Goal: Task Accomplishment & Management: Complete application form

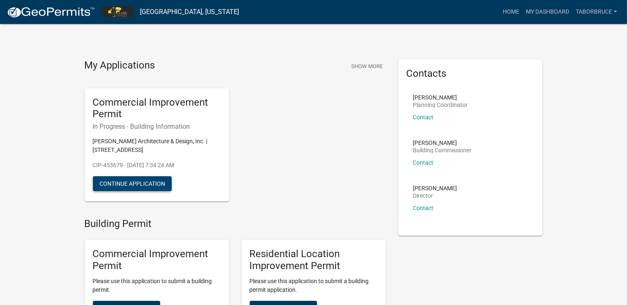
click at [117, 182] on button "Continue Application" at bounding box center [132, 183] width 79 height 15
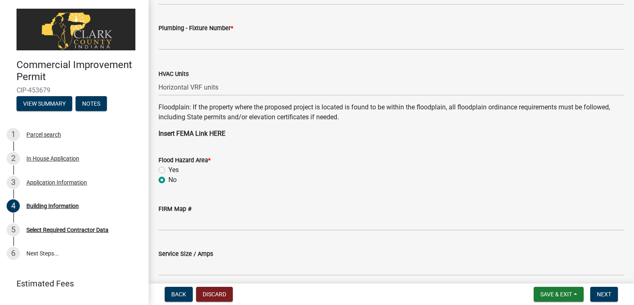
scroll to position [783, 0]
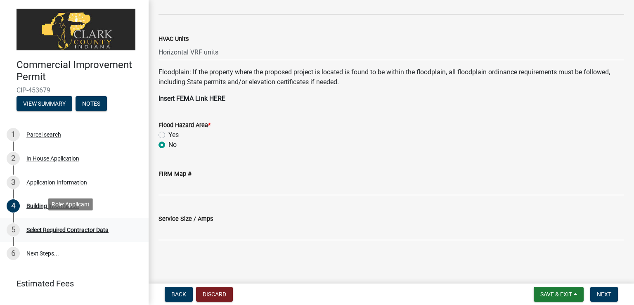
click at [39, 227] on div "Select Required Contractor Data" at bounding box center [67, 230] width 82 height 6
click at [596, 296] on button "Next" at bounding box center [604, 294] width 28 height 15
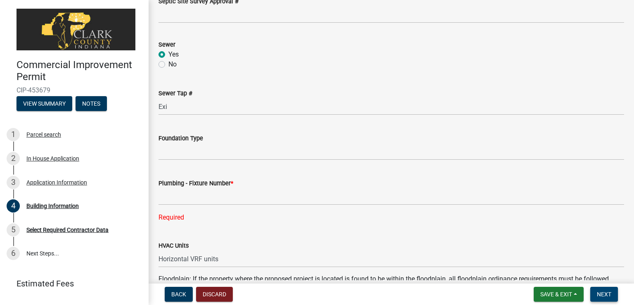
scroll to position [546, 0]
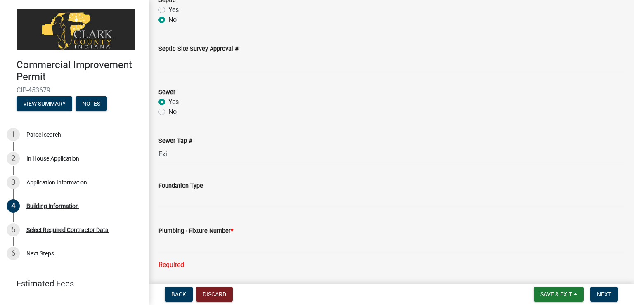
click at [201, 230] on label "Plumbing - Fixture Number *" at bounding box center [195, 231] width 75 height 6
click at [173, 262] on div "Required" at bounding box center [391, 265] width 466 height 10
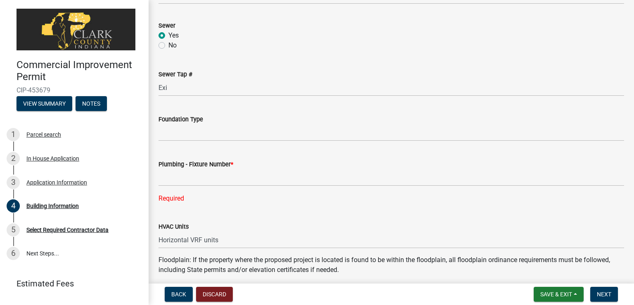
scroll to position [688, 0]
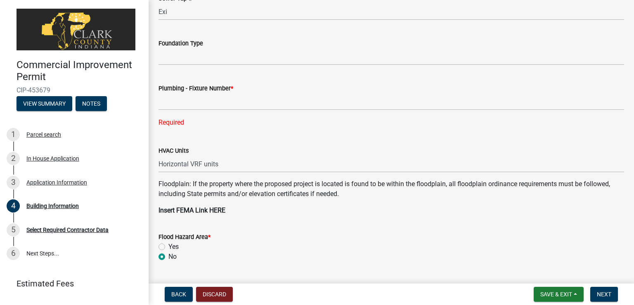
click at [175, 120] on div "Required" at bounding box center [391, 123] width 466 height 10
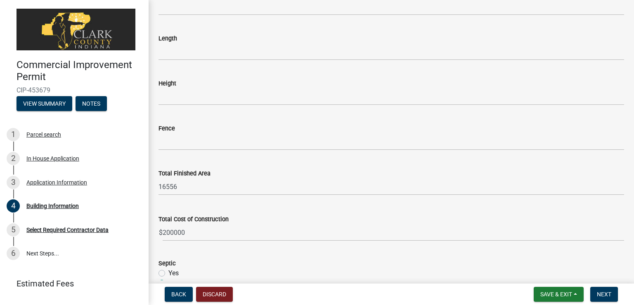
scroll to position [0, 0]
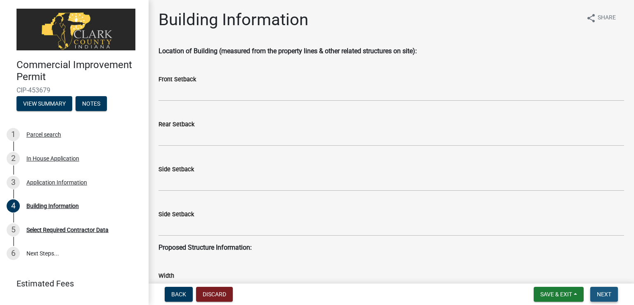
click at [603, 293] on span "Next" at bounding box center [604, 294] width 14 height 7
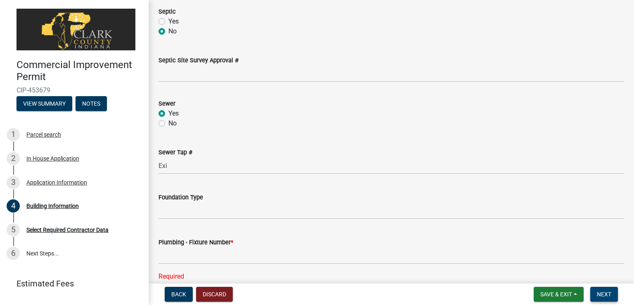
scroll to position [618, 0]
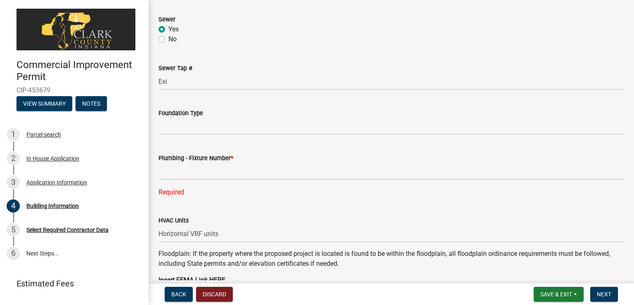
click at [224, 153] on div "Plumbing - Fixture Number * Required" at bounding box center [391, 170] width 466 height 56
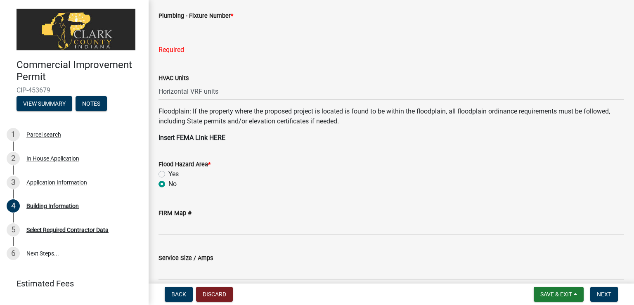
scroll to position [800, 0]
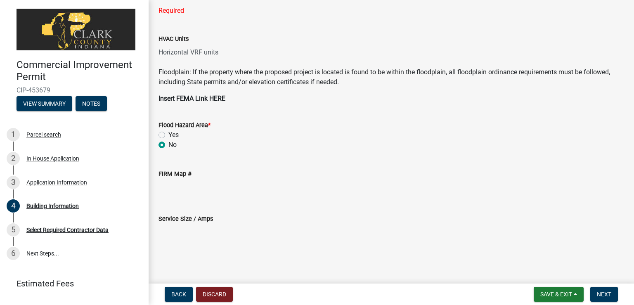
click at [198, 219] on label "Service Size / Amps" at bounding box center [185, 219] width 54 height 6
click at [55, 181] on div "Application Information" at bounding box center [56, 183] width 61 height 6
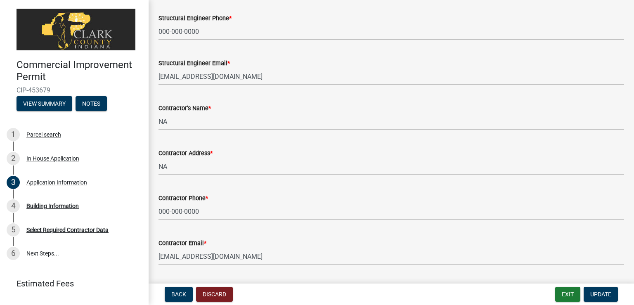
scroll to position [808, 0]
